Goal: Task Accomplishment & Management: Use online tool/utility

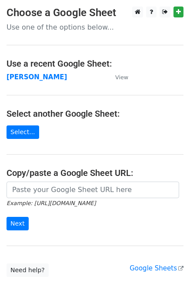
click at [14, 76] on strong "[PERSON_NAME]" at bounding box center [37, 77] width 61 height 8
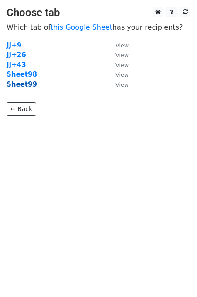
click at [28, 88] on strong "Sheet99" at bounding box center [22, 85] width 30 height 8
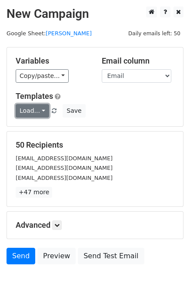
click at [34, 109] on link "Load..." at bounding box center [33, 110] width 34 height 13
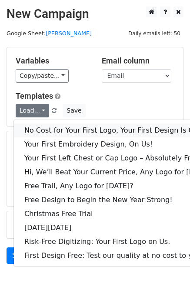
click at [52, 128] on link "No Cost for Your First Logo, Your First Design Is On Us!" at bounding box center [119, 131] width 210 height 14
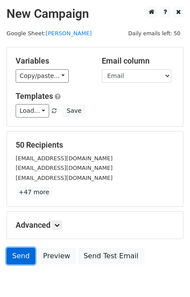
click at [26, 259] on link "Send" at bounding box center [21, 256] width 29 height 17
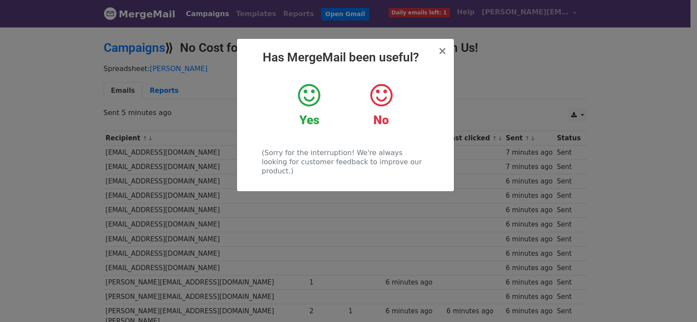
click at [135, 125] on div "× Has MergeMail been useful? Yes No (Sorry for the interruption! We're always l…" at bounding box center [348, 174] width 697 height 296
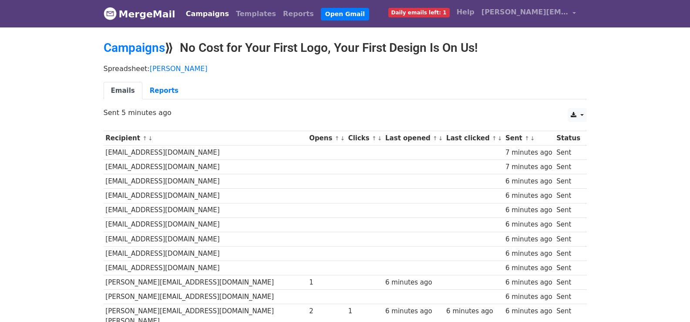
scroll to position [621, 0]
